Goal: Find contact information: Find contact information

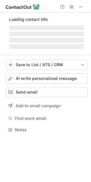
scroll to position [124, 91]
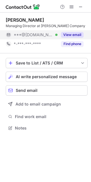
click at [79, 37] on button "View email" at bounding box center [72, 35] width 23 height 6
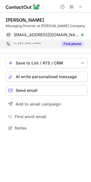
click at [76, 42] on button "Find phone" at bounding box center [72, 44] width 23 height 6
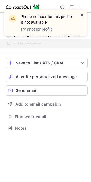
click at [81, 14] on span at bounding box center [82, 15] width 5 height 6
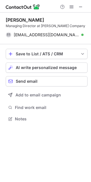
scroll to position [115, 91]
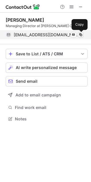
click at [82, 37] on button at bounding box center [81, 35] width 6 height 6
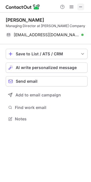
click at [81, 8] on span at bounding box center [80, 7] width 5 height 5
